Goal: Task Accomplishment & Management: Manage account settings

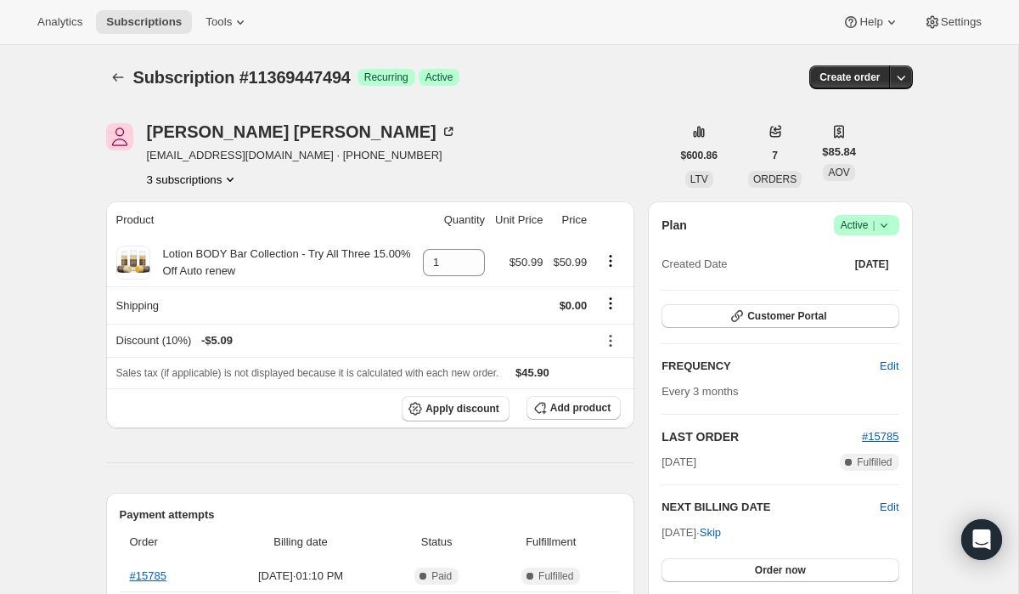
click at [208, 175] on button "3 subscriptions" at bounding box center [193, 179] width 93 height 17
click at [200, 234] on span "11368104006" at bounding box center [167, 240] width 68 height 13
click at [212, 178] on button "3 subscriptions" at bounding box center [193, 179] width 93 height 17
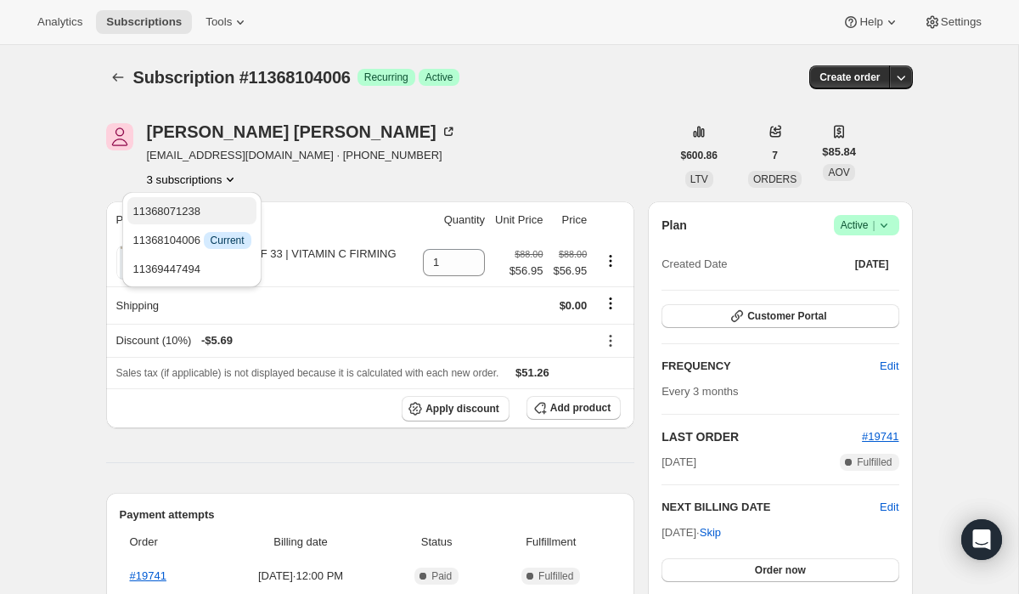
click at [212, 205] on span "11368071238" at bounding box center [192, 211] width 118 height 17
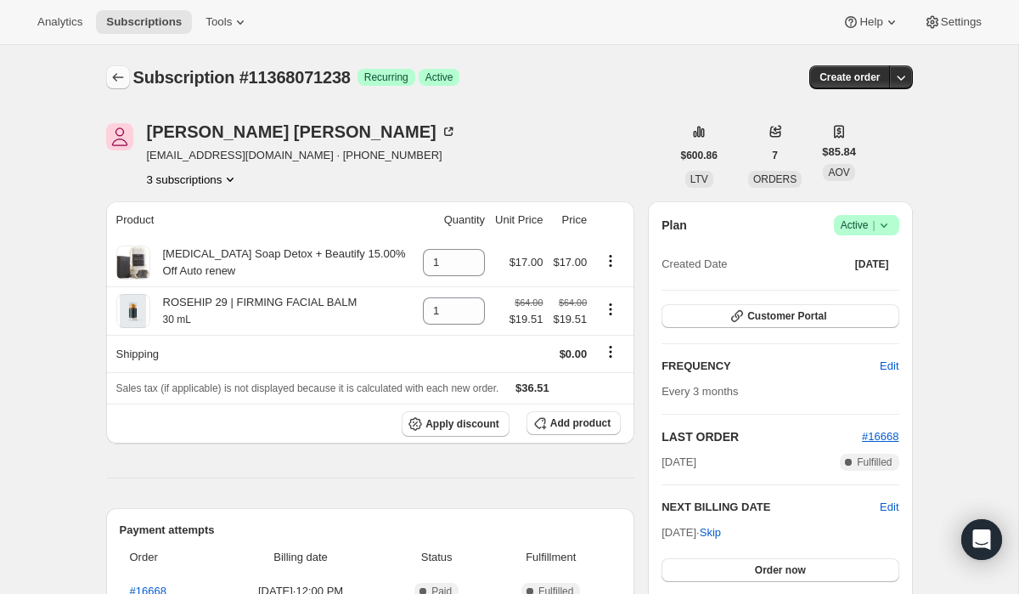
click at [121, 77] on icon "Subscriptions" at bounding box center [117, 77] width 11 height 8
